Goal: Transaction & Acquisition: Obtain resource

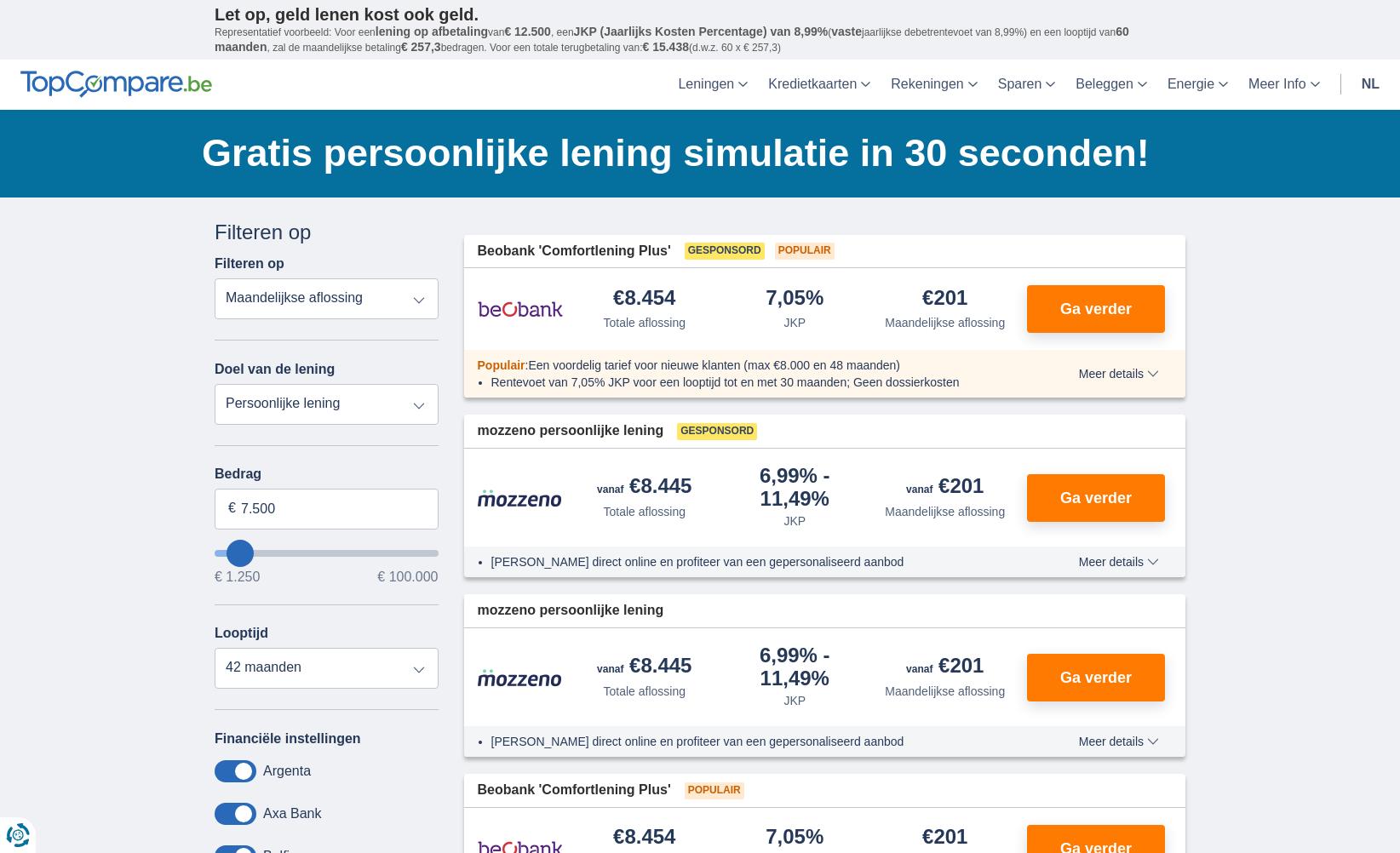
click at [261, 297] on select "Totale aflossing JKP Maandelijkse aflossing" at bounding box center [326, 299] width 224 height 41
click at [214, 278] on select "Totale aflossing JKP Maandelijkse aflossing" at bounding box center [326, 299] width 224 height 41
click at [297, 297] on select "Totale aflossing JKP Maandelijkse aflossing" at bounding box center [326, 299] width 224 height 41
select select "mrp+"
click at [214, 278] on select "Totale aflossing JKP Maandelijkse aflossing" at bounding box center [326, 299] width 224 height 41
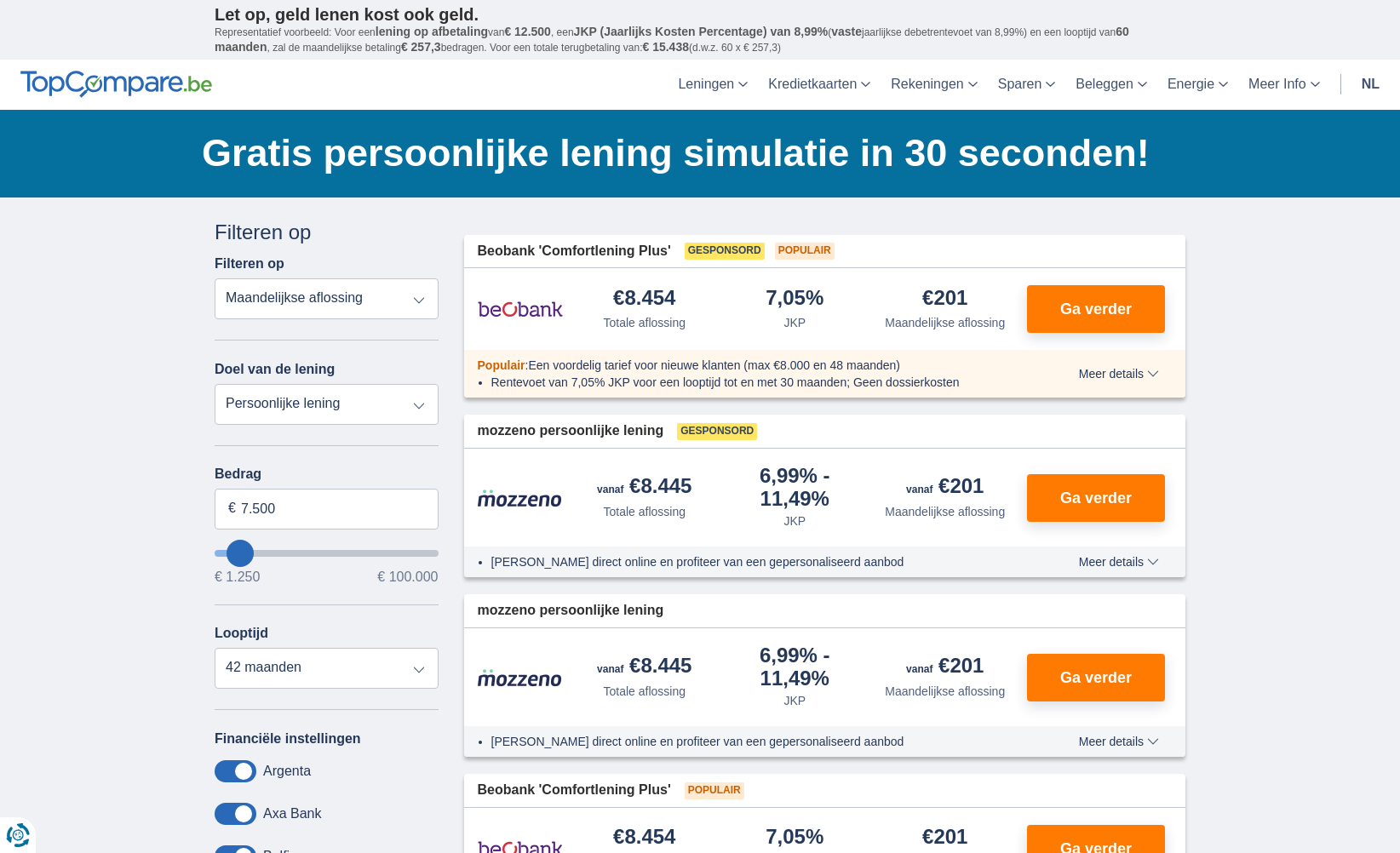
click at [270, 389] on select "Persoonlijke lening Auto Moto / fiets Mobilhome / caravan Renovatie Energie Sch…" at bounding box center [326, 405] width 224 height 41
select select "electronics"
click at [214, 384] on select "Persoonlijke lening Auto Moto / fiets Mobilhome / caravan Renovatie Energie Sch…" at bounding box center [326, 405] width 224 height 41
type input "7.500"
type input "7250"
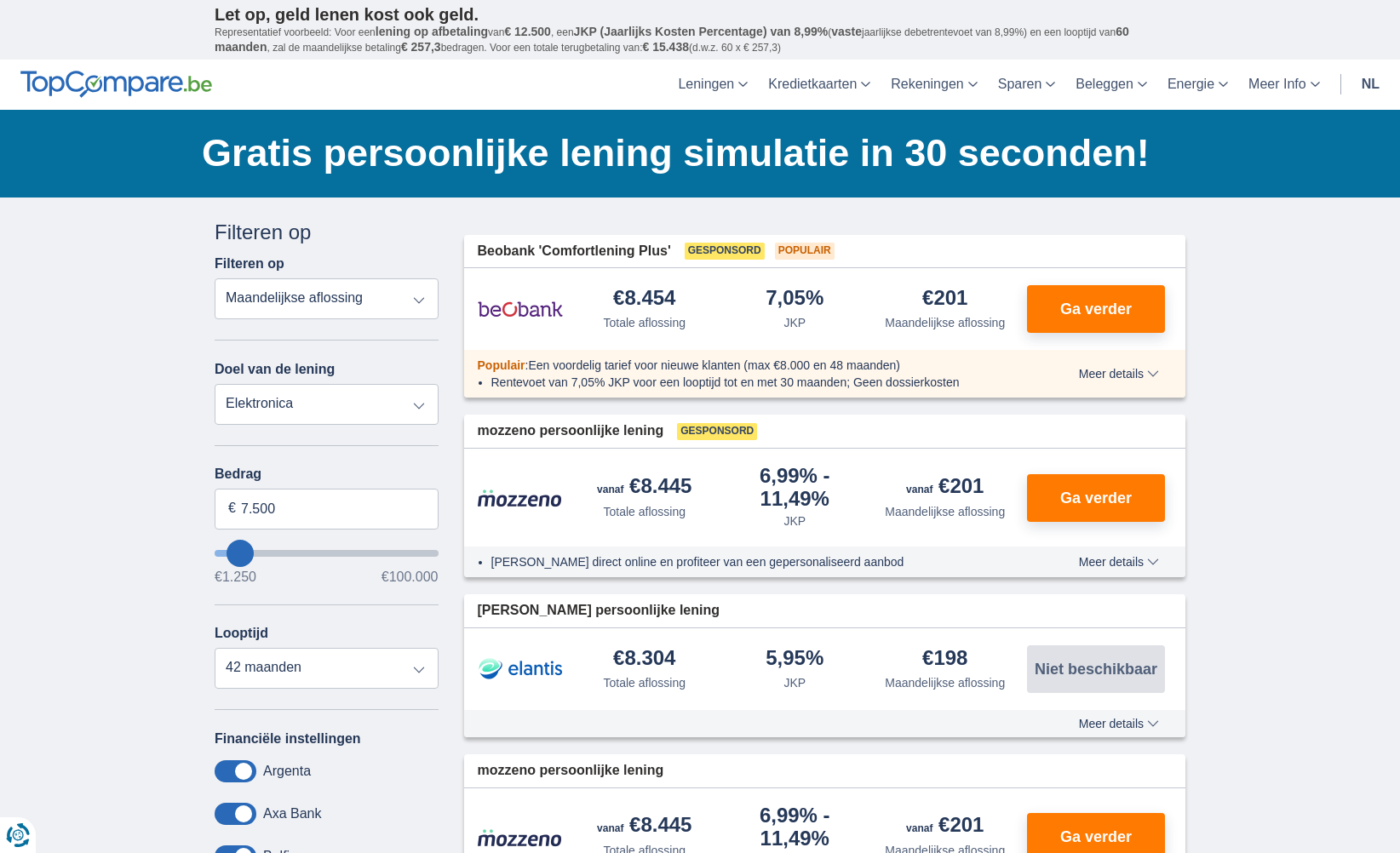
type input "6.250"
type input "6250"
type input "5.250"
type input "5250"
select select "36"
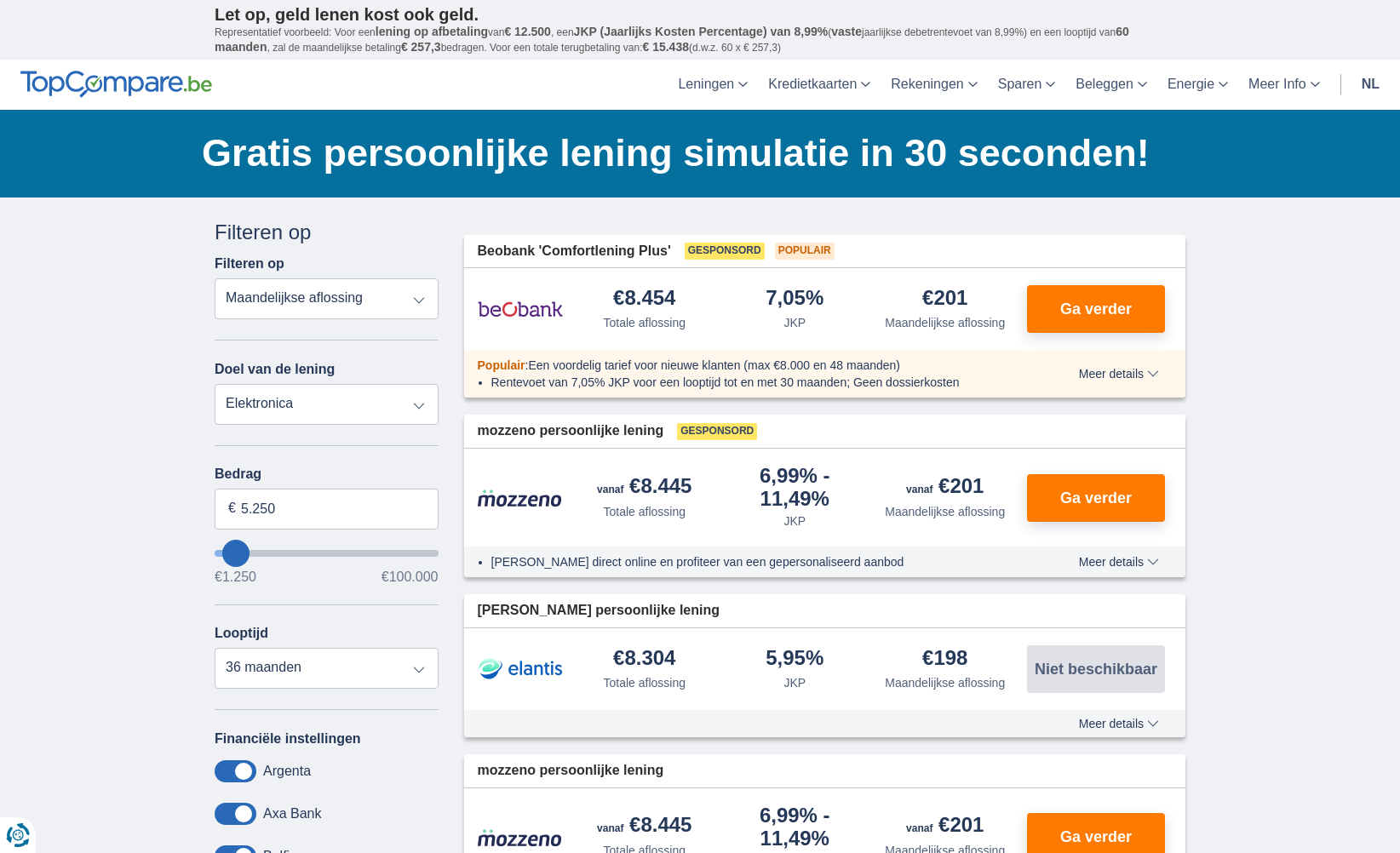
type input "2250"
type input "2.250"
select select "24"
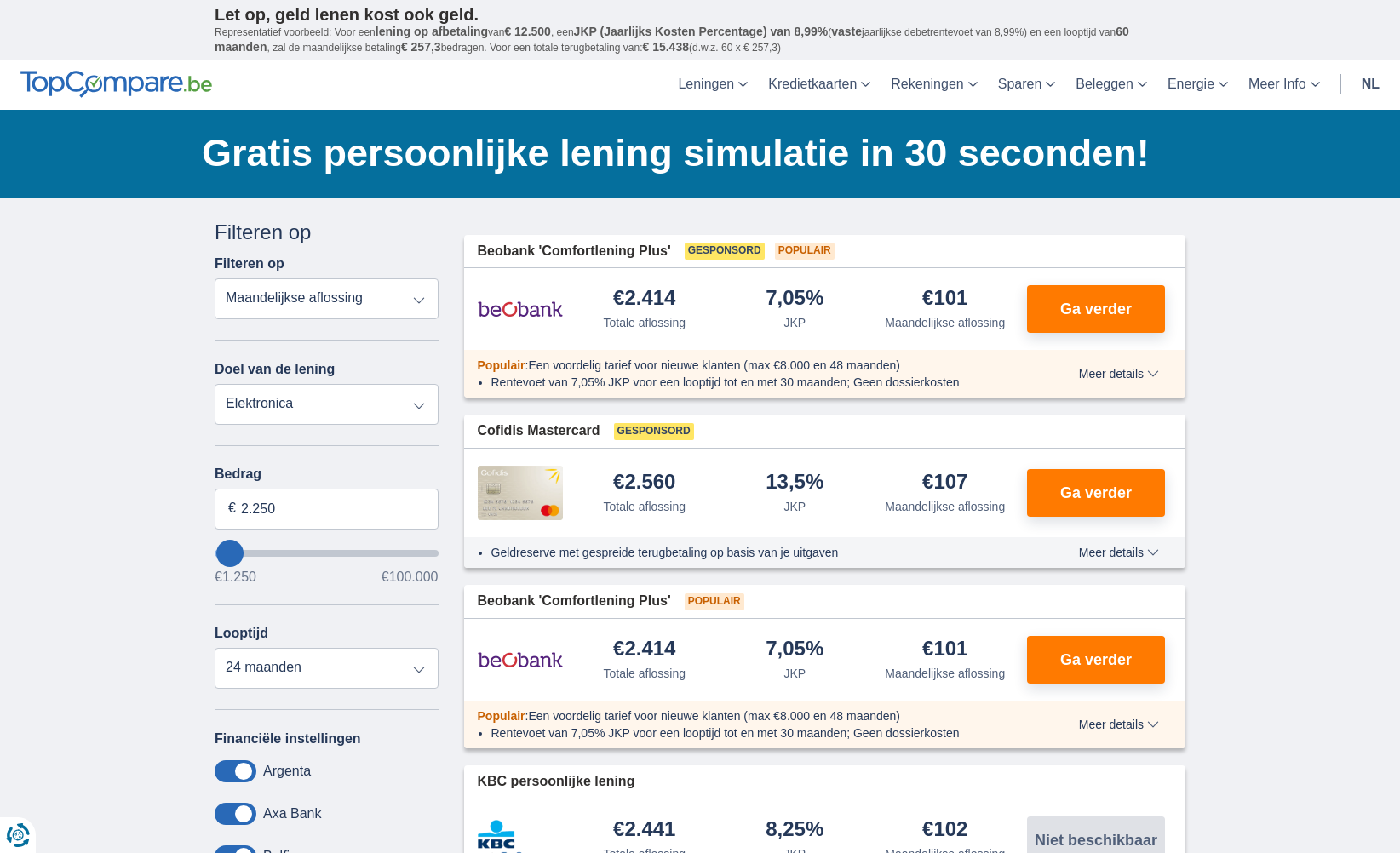
type input "4.250"
type input "3250"
type input "3.250"
select select "30"
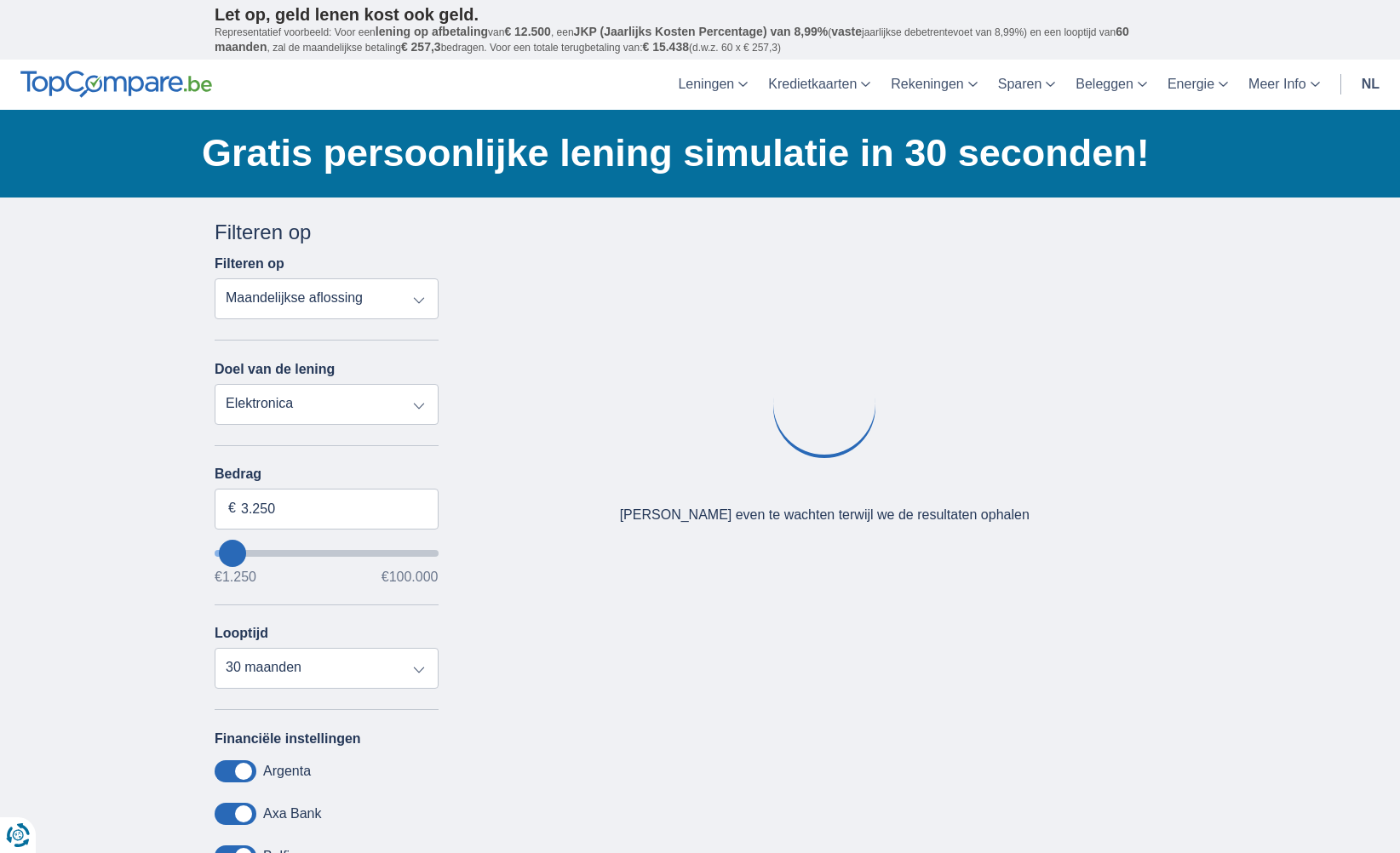
type input "2.250"
type input "2250"
select select "24"
type input "1250"
type input "1.250"
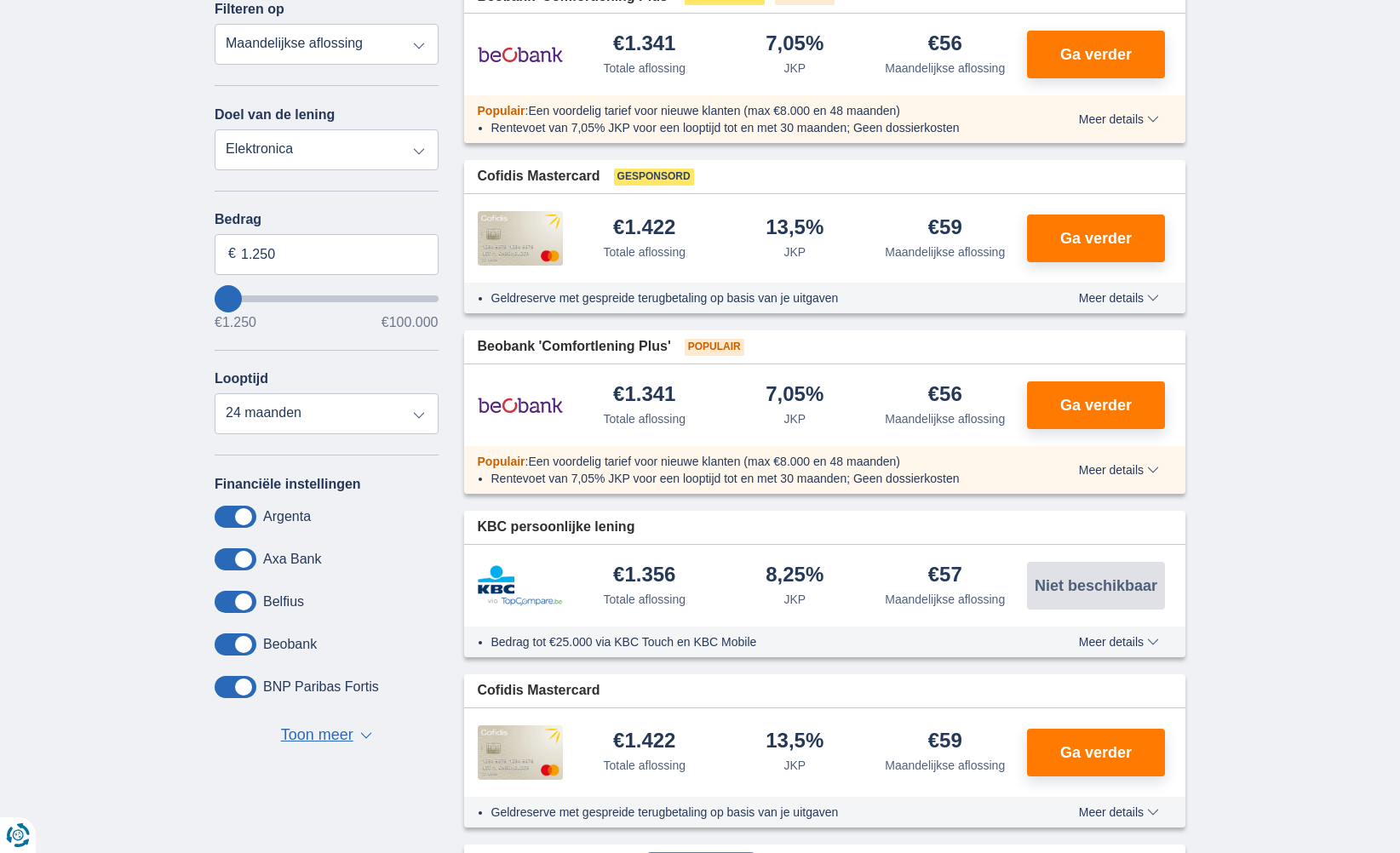
scroll to position [256, 0]
click at [305, 410] on select "12 maanden 18 maanden 24 maanden" at bounding box center [326, 413] width 224 height 41
click at [303, 412] on select "12 maanden 18 maanden 24 maanden" at bounding box center [326, 413] width 224 height 41
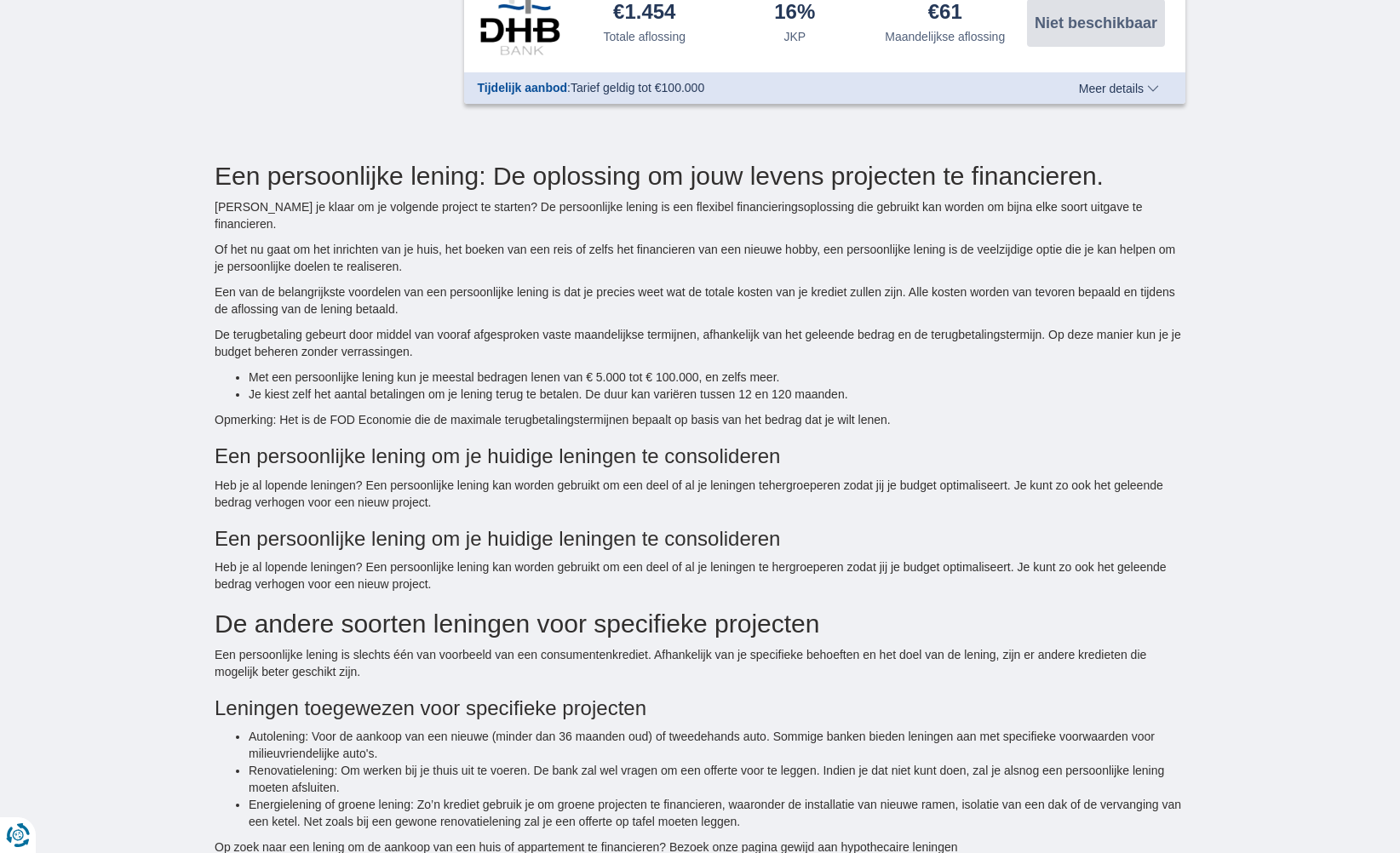
scroll to position [1447, 0]
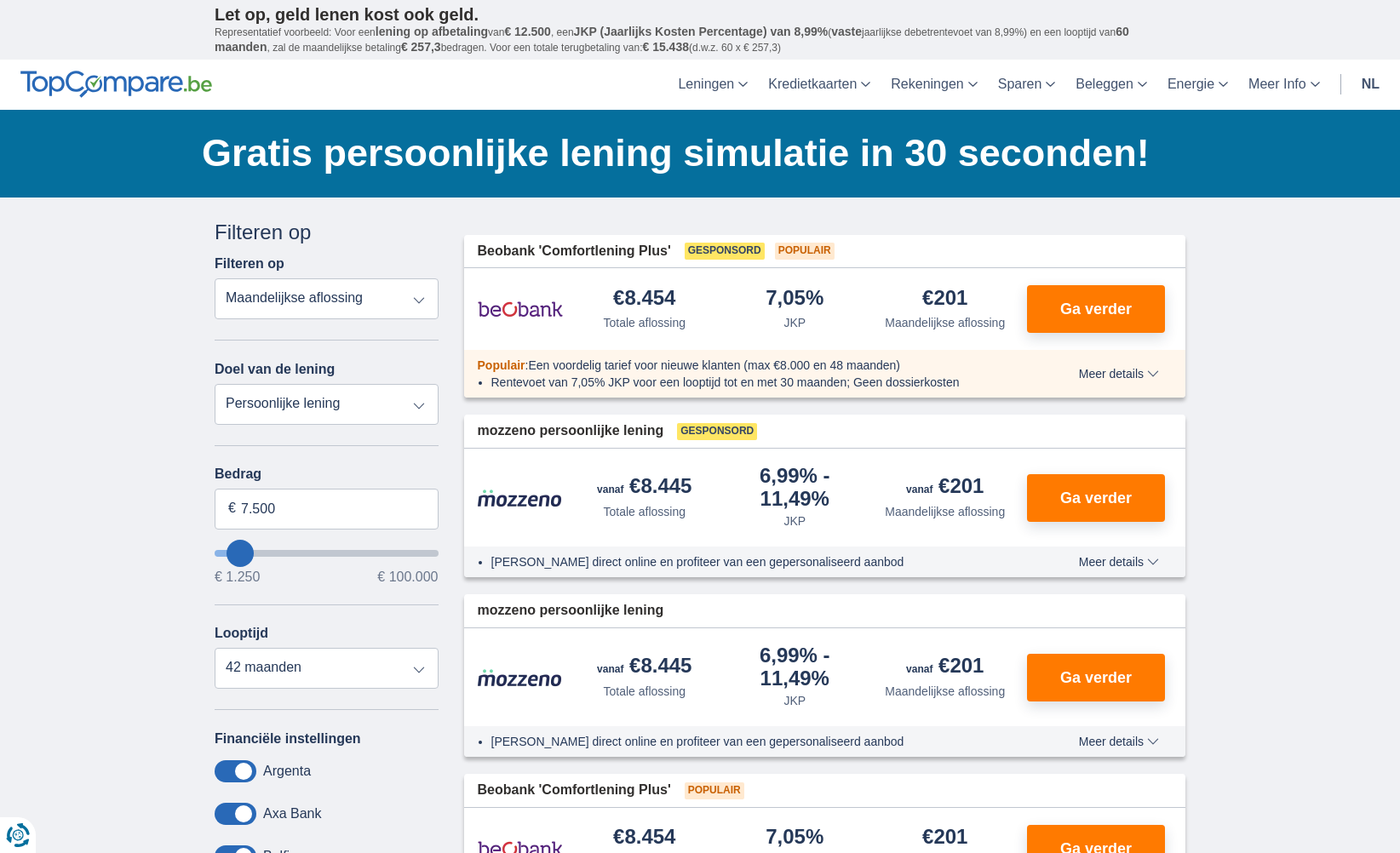
type input "4.250"
type input "4250"
select select "36"
type input "3250"
type input "3.250"
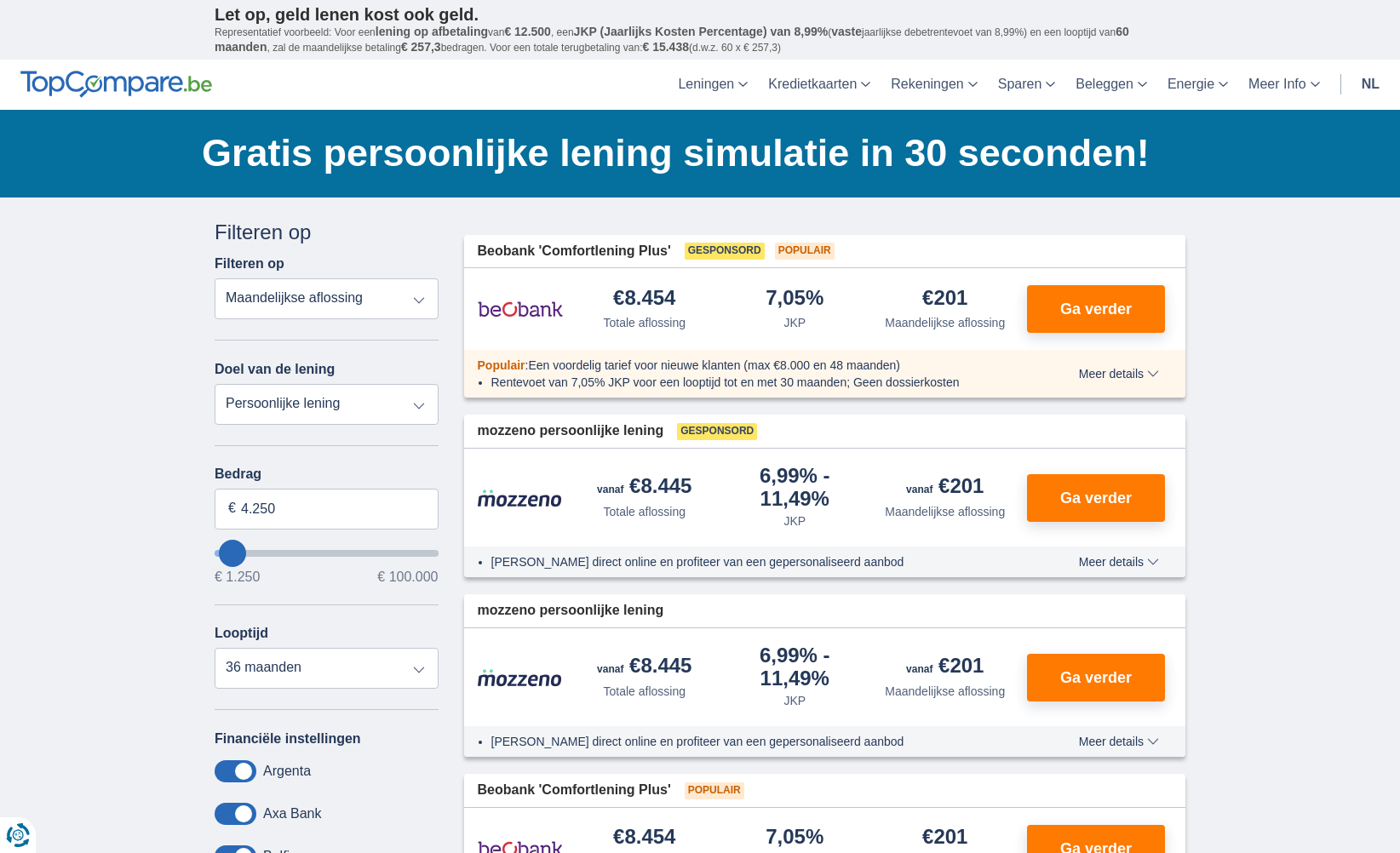
select select "30"
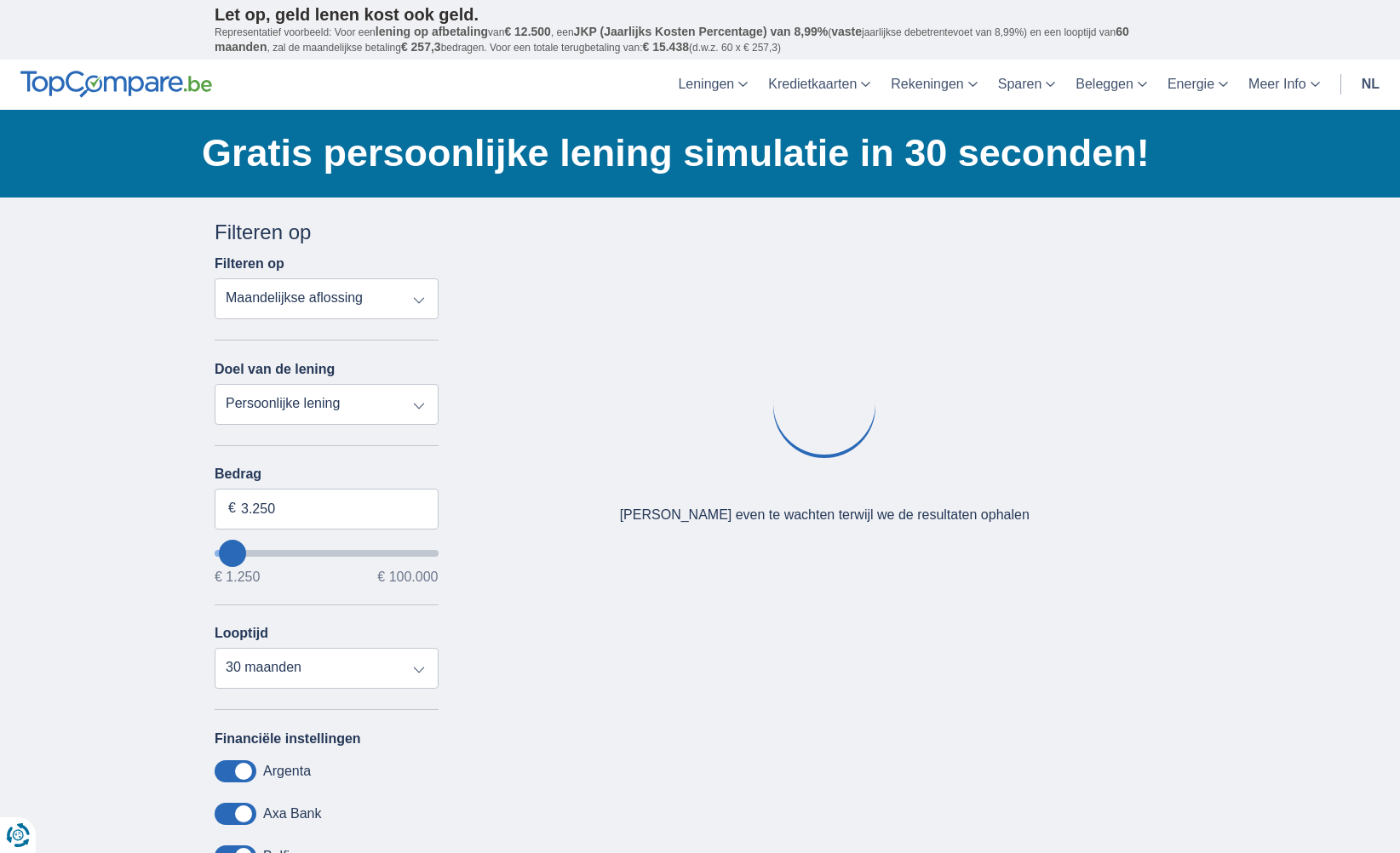
type input "7.250"
type input "7250"
select select "42"
type input "5.250"
type input "5250"
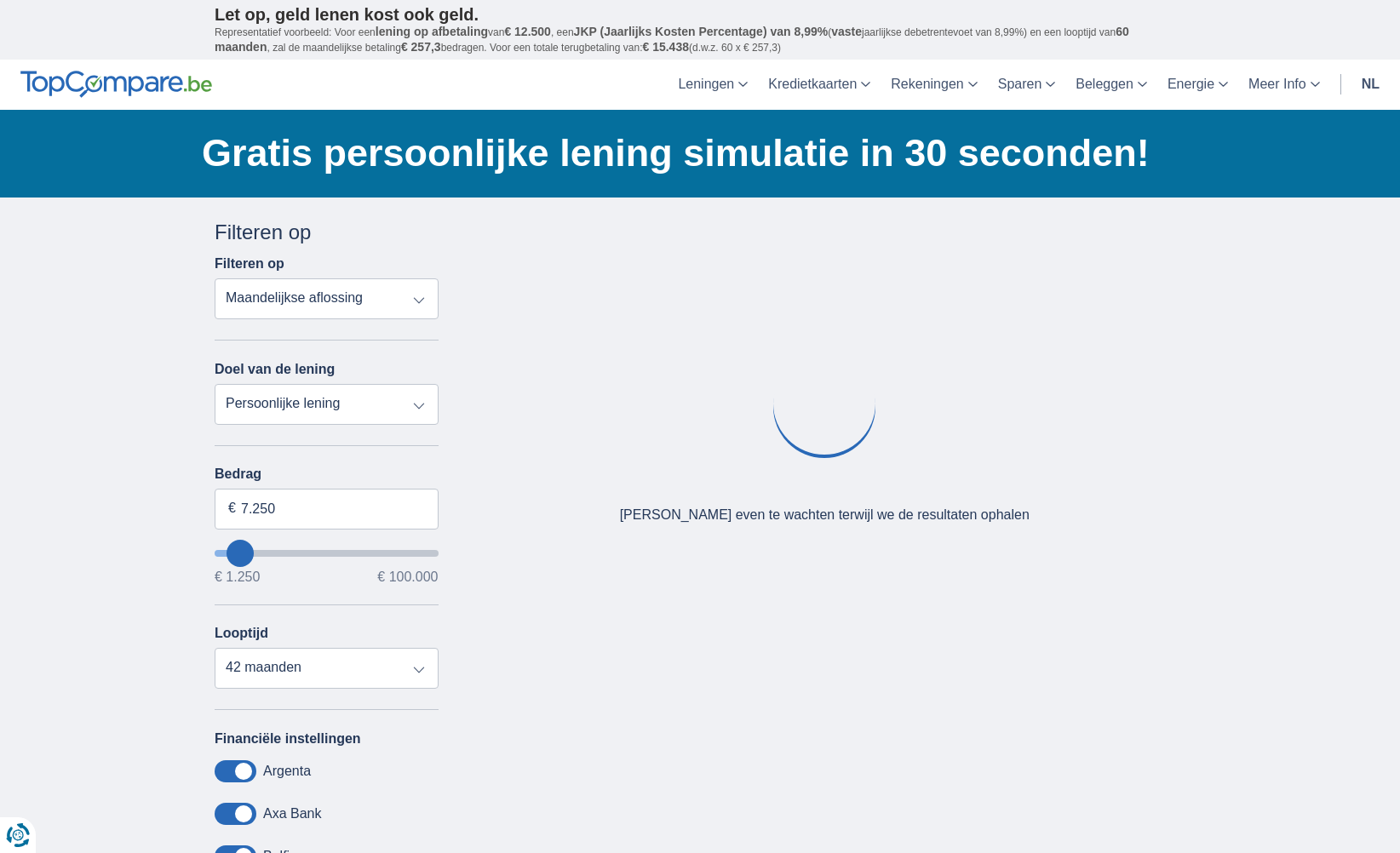
select select "36"
type input "4.250"
type input "3250"
type input "3.250"
select select "30"
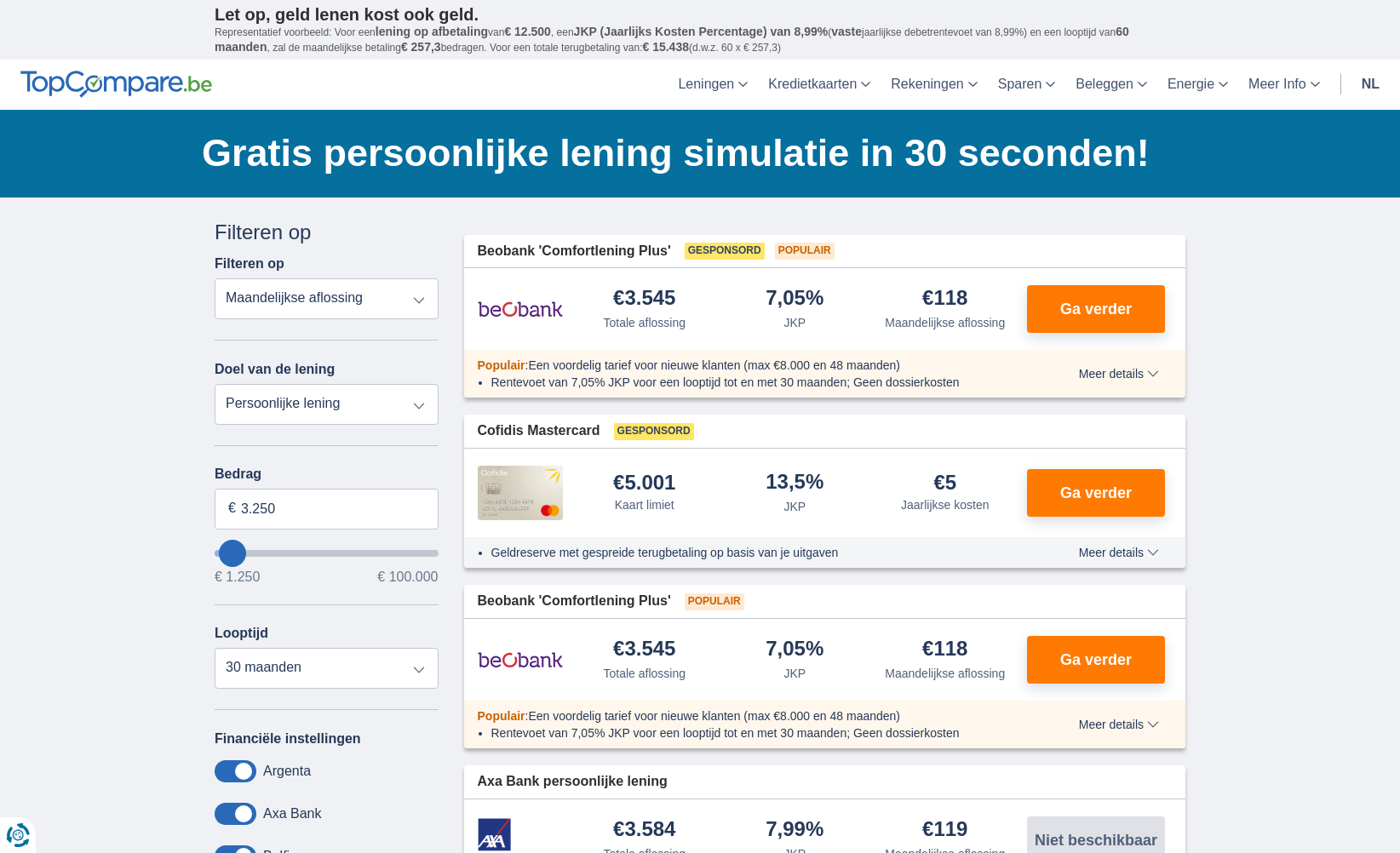
type input "1.250"
type input "1250"
select select "24"
type input "1250"
click at [221, 555] on input "wantToBorrow" at bounding box center [326, 553] width 224 height 7
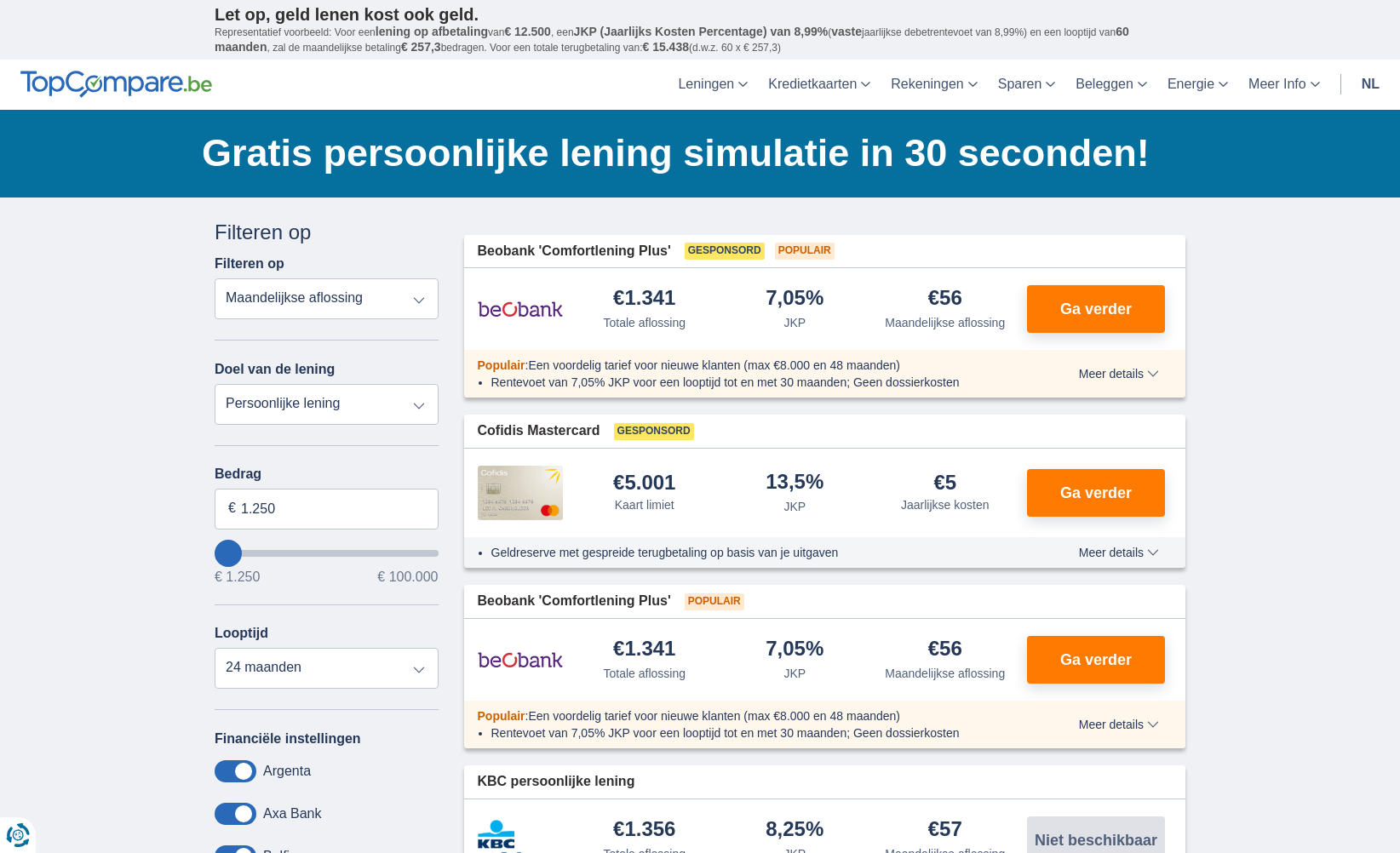
drag, startPoint x: 221, startPoint y: 555, endPoint x: 209, endPoint y: 553, distance: 12.2
click at [214, 553] on input "wantToBorrow" at bounding box center [326, 553] width 224 height 7
click at [262, 677] on select "12 maanden 18 maanden 24 maanden" at bounding box center [326, 668] width 224 height 41
select select "12"
click at [214, 648] on select "12 maanden 18 maanden 24 maanden" at bounding box center [326, 668] width 224 height 41
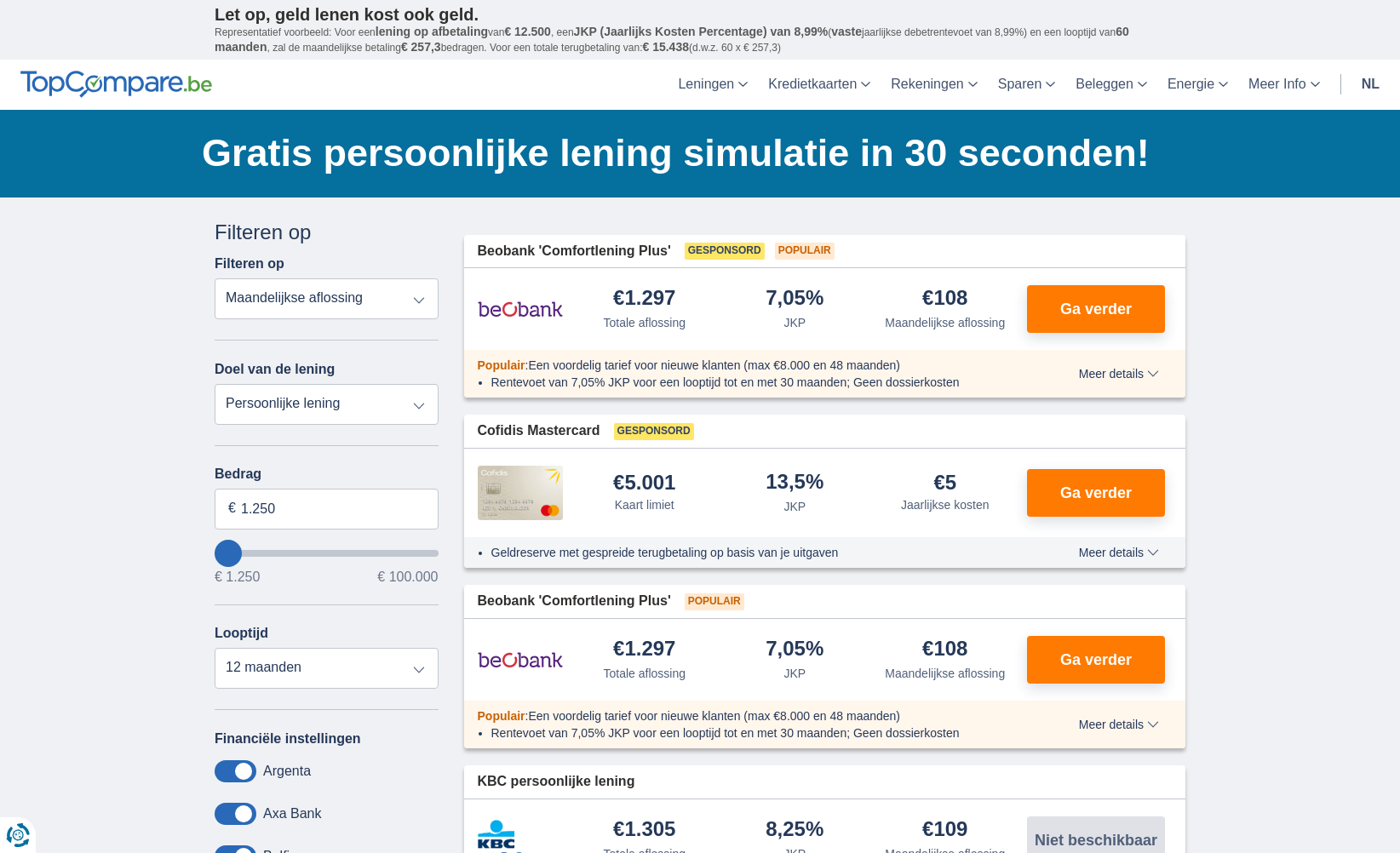
click at [104, 556] on div "× widget.non-eligible-application.title widget.non-eligible-application.text no…" at bounding box center [700, 751] width 1400 height 1108
click at [1116, 313] on span "Ga verder" at bounding box center [1095, 310] width 72 height 16
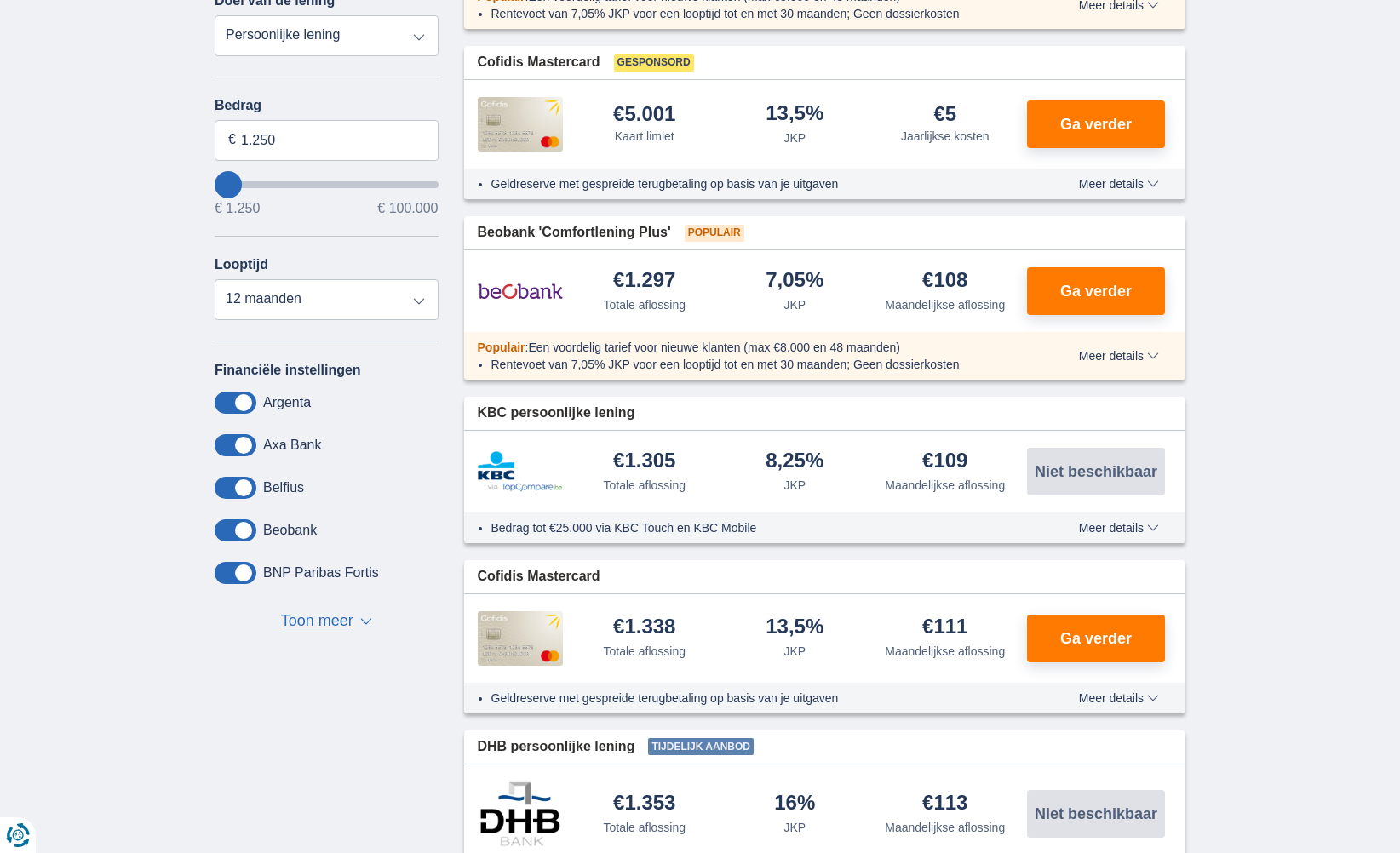
scroll to position [596, 0]
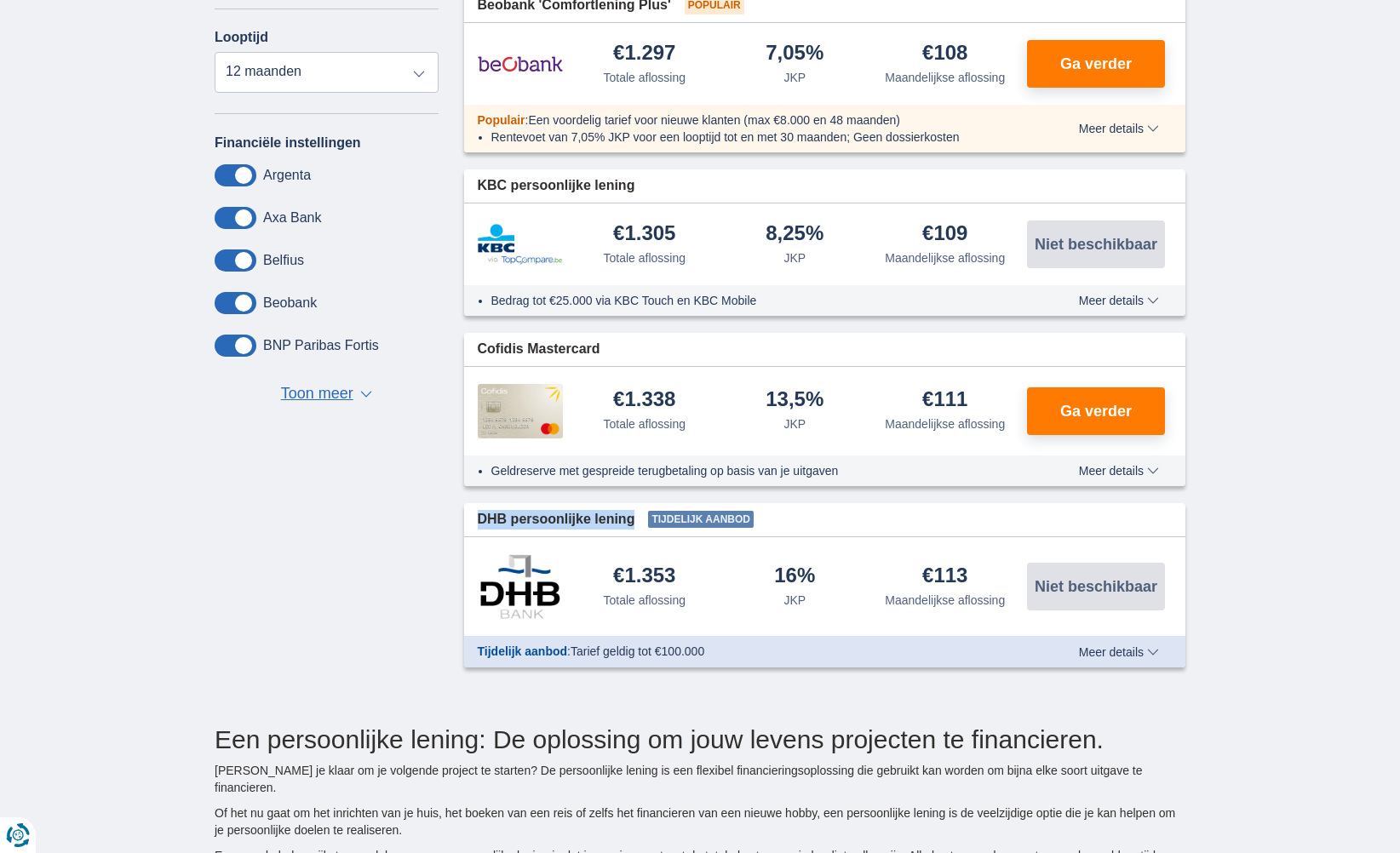
drag, startPoint x: 478, startPoint y: 519, endPoint x: 635, endPoint y: 515, distance: 157.1
click at [638, 515] on div "DHB persoonlijke lening Tijdelijk aanbod" at bounding box center [825, 520] width 722 height 33
drag, startPoint x: 635, startPoint y: 515, endPoint x: 620, endPoint y: 519, distance: 15.5
